Goal: Check status: Check status

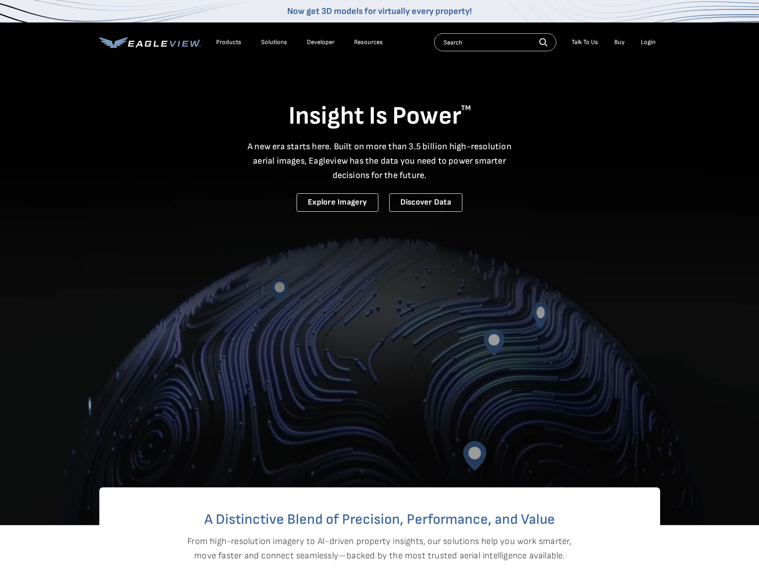
click at [648, 44] on div "Login" at bounding box center [648, 42] width 15 height 8
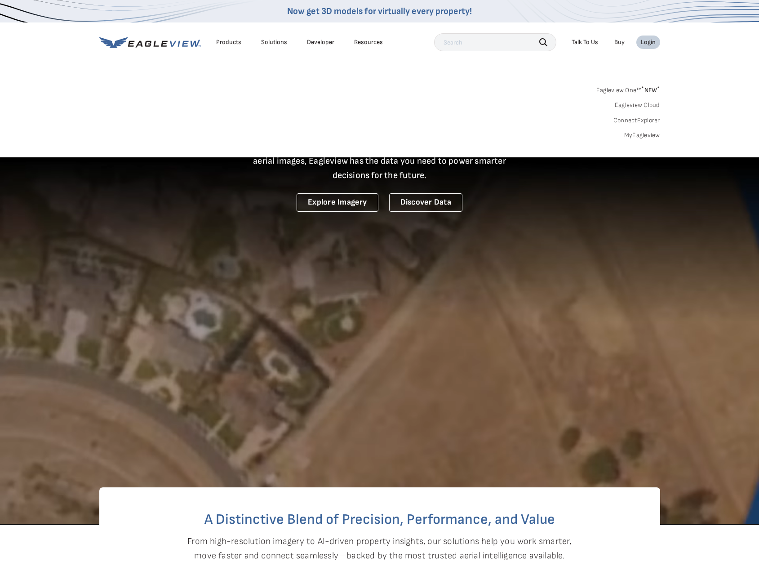
click at [648, 43] on div "Login" at bounding box center [648, 42] width 15 height 8
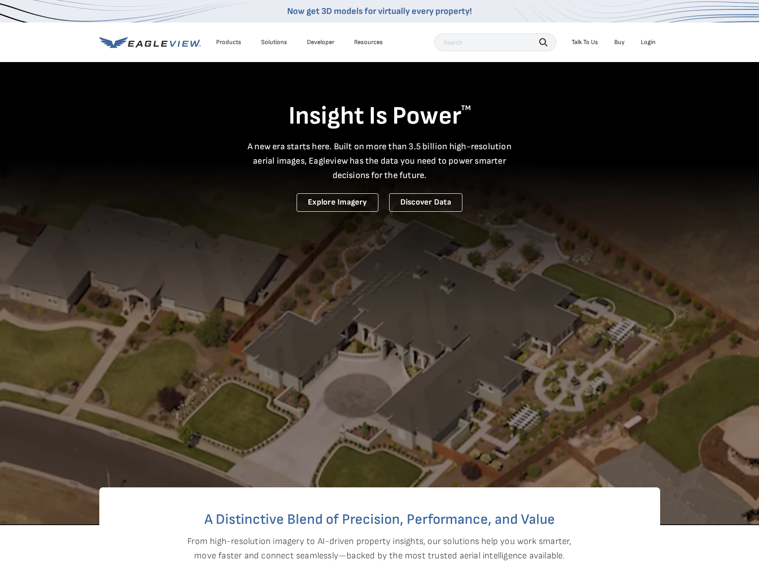
click at [648, 43] on div "Login" at bounding box center [648, 42] width 15 height 8
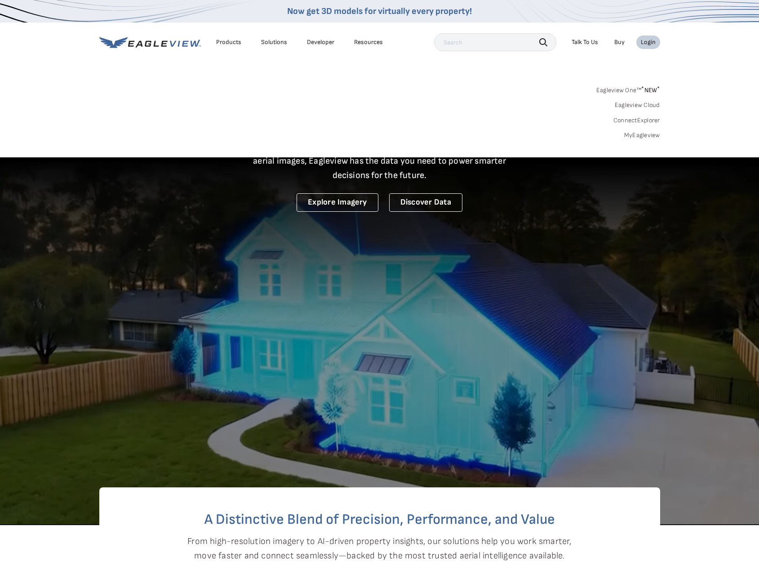
click at [635, 85] on link "Eagleview One™ * NEW *" at bounding box center [628, 89] width 64 height 10
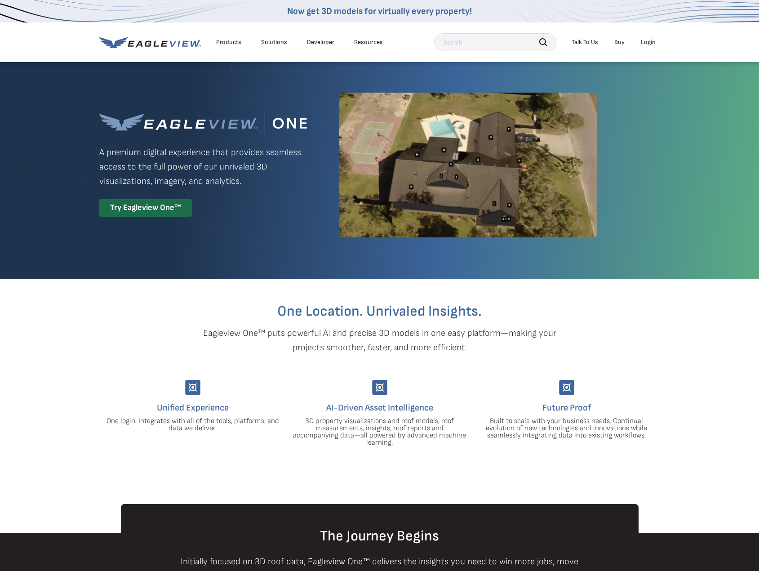
click at [650, 41] on div "Login" at bounding box center [648, 42] width 15 height 8
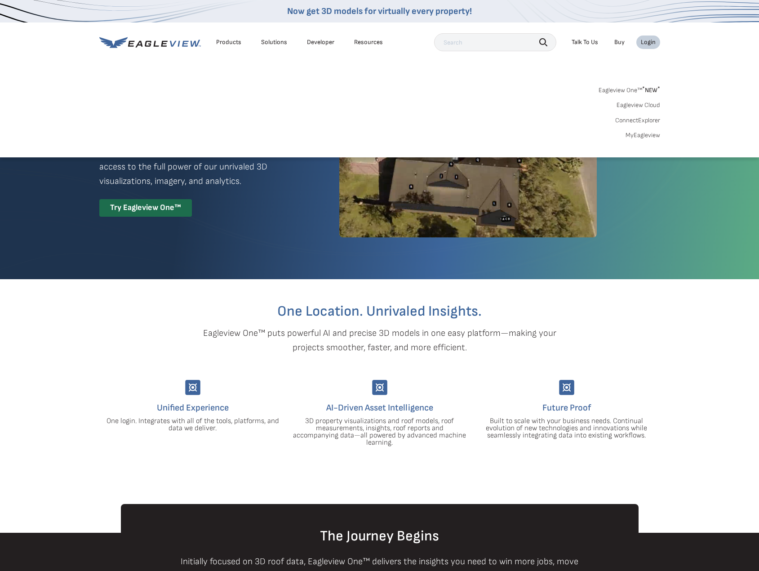
click at [640, 135] on link "MyEagleview" at bounding box center [643, 135] width 35 height 8
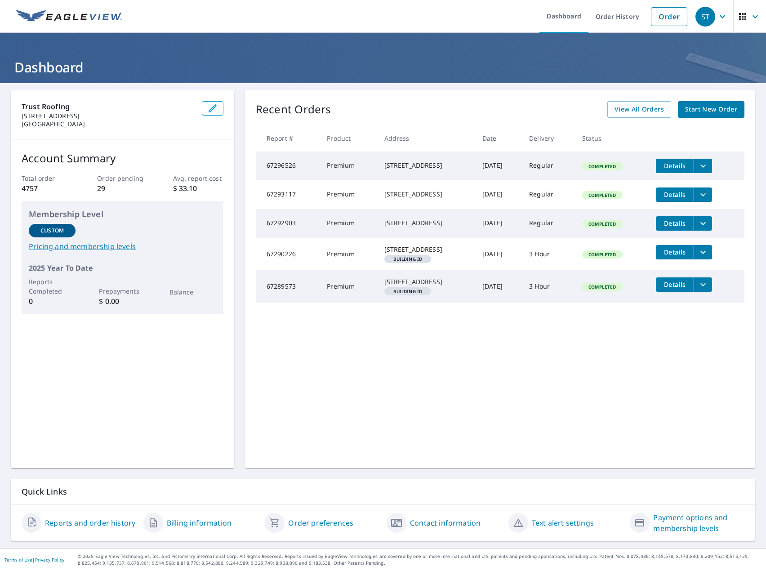
click at [649, 100] on div "Recent Orders View All Orders Start New Order Report # Product Address Date Del…" at bounding box center [500, 279] width 510 height 378
click at [627, 115] on span "View All Orders" at bounding box center [638, 109] width 49 height 11
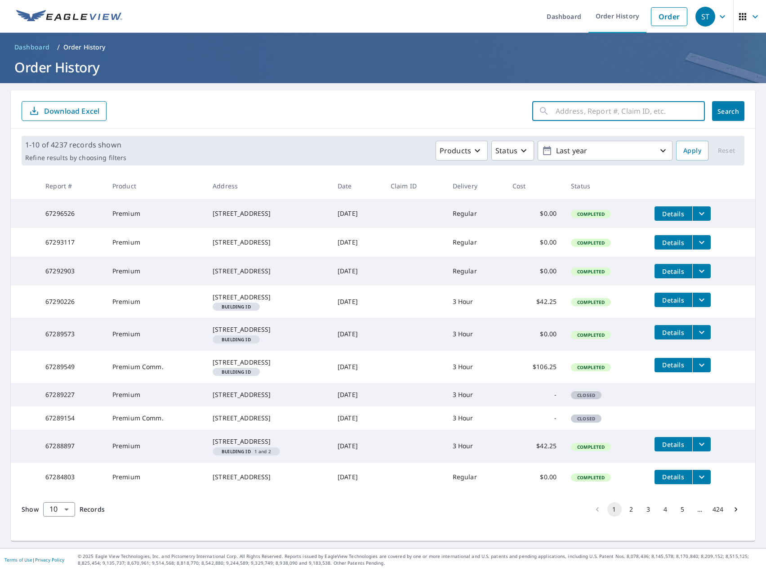
click at [596, 114] on input "text" at bounding box center [630, 110] width 149 height 25
paste input "131 N Garden Ave"
type input "131 N Garden Ave"
click button "Search" at bounding box center [728, 111] width 32 height 20
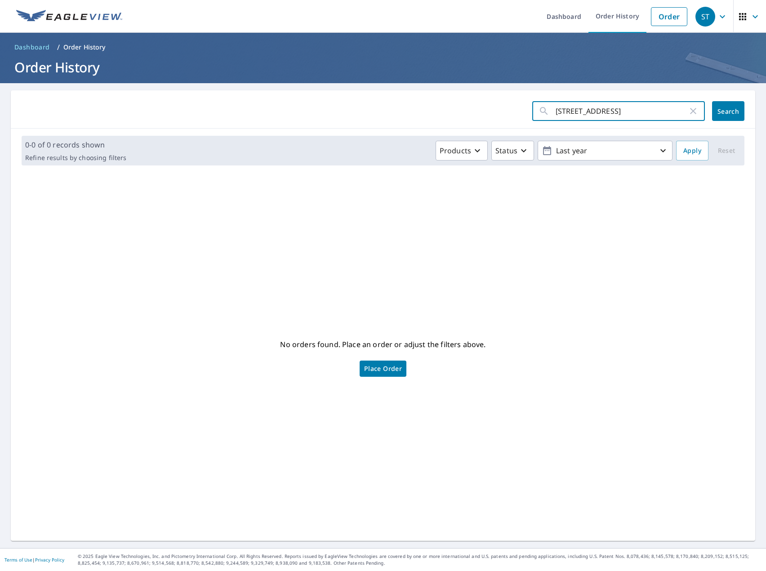
click at [573, 111] on input "131 N Garden Ave" at bounding box center [622, 110] width 132 height 25
type input "Garden Ave"
click button "Search" at bounding box center [728, 111] width 32 height 20
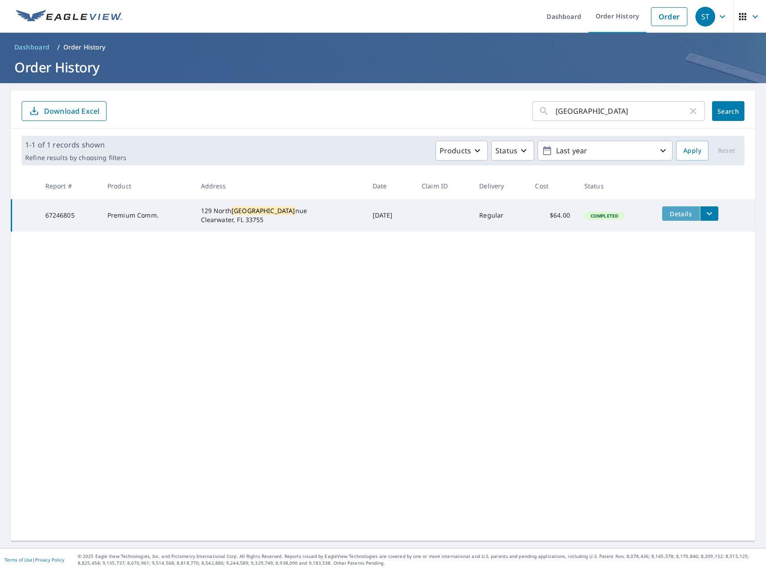
click at [667, 207] on button "Details" at bounding box center [681, 213] width 38 height 14
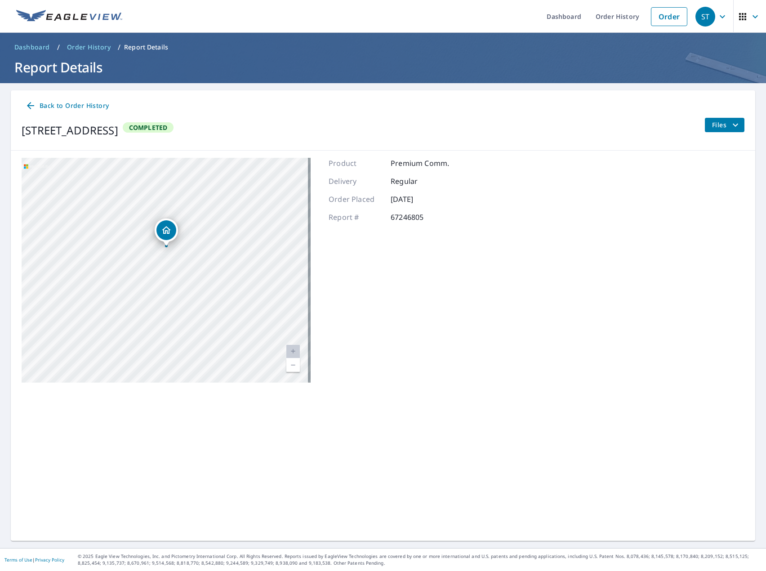
click at [709, 117] on div "Back to Order History 129 North Garden Avenue Clearwater, FL 33755 Completed Fi…" at bounding box center [383, 120] width 744 height 60
click at [723, 124] on span "Files" at bounding box center [726, 125] width 29 height 11
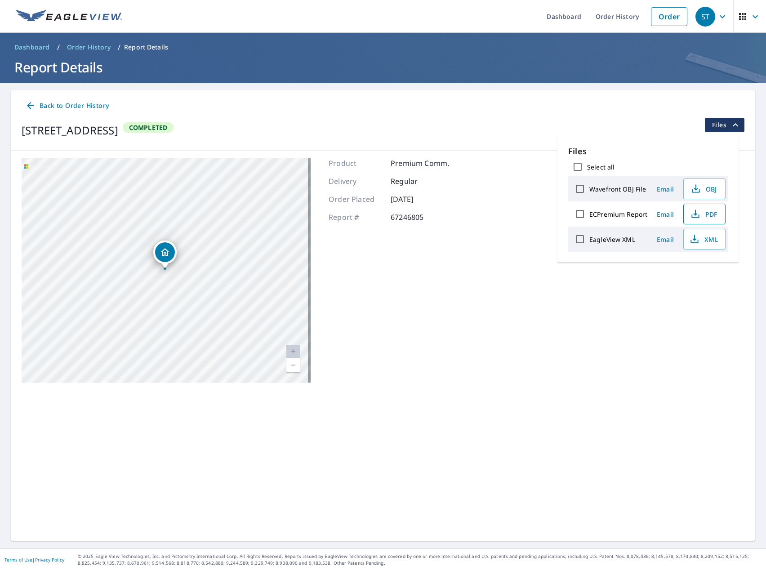
click at [693, 218] on icon "button" at bounding box center [695, 216] width 8 height 4
